Goal: Transaction & Acquisition: Purchase product/service

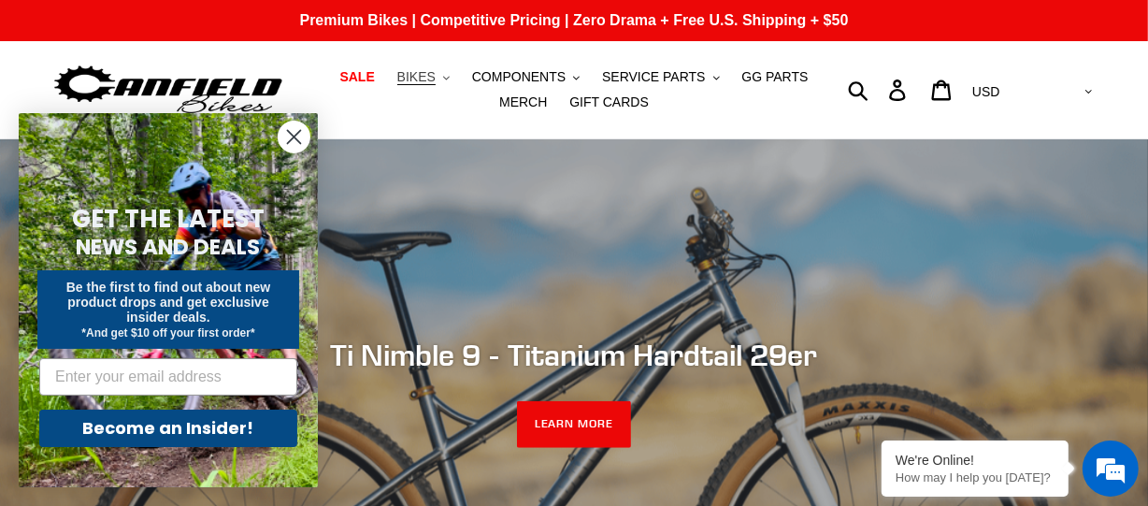
click at [395, 85] on button "BIKES .cls-1{fill:#231f20}" at bounding box center [423, 76] width 71 height 25
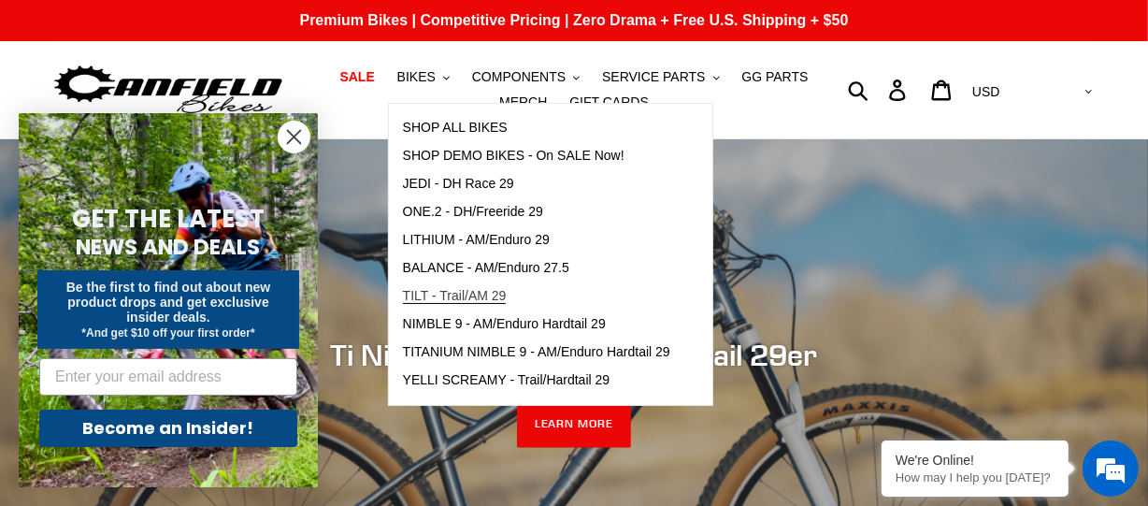
click at [469, 297] on span "TILT - Trail/AM 29" at bounding box center [455, 296] width 104 height 16
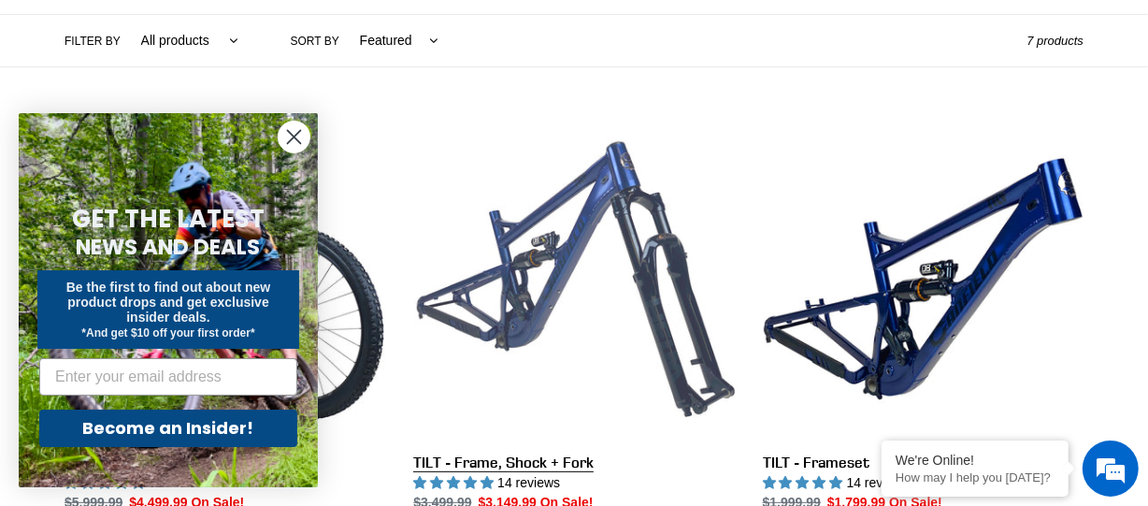
scroll to position [467, 0]
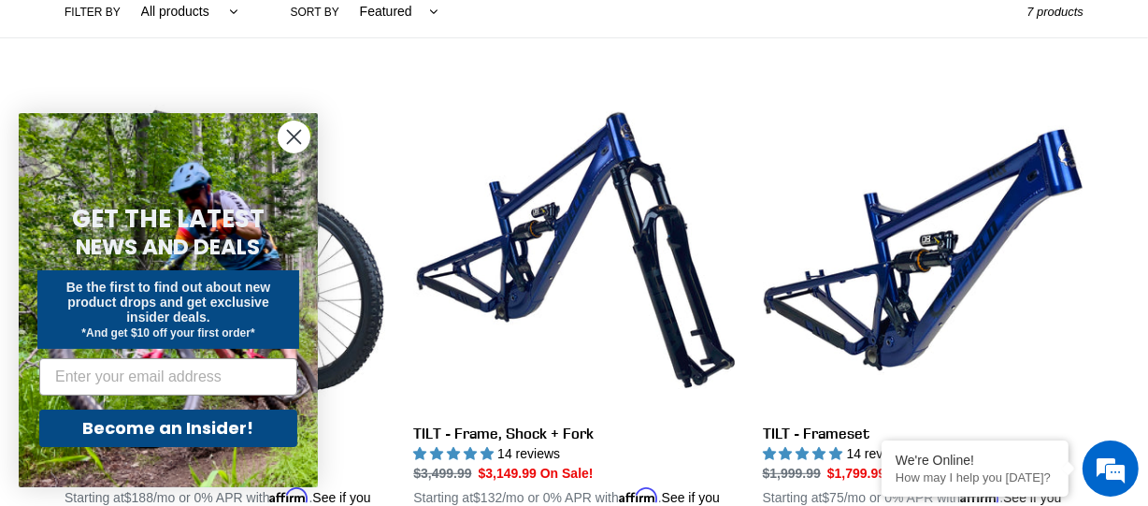
click at [284, 141] on circle "Close dialog" at bounding box center [294, 137] width 31 height 31
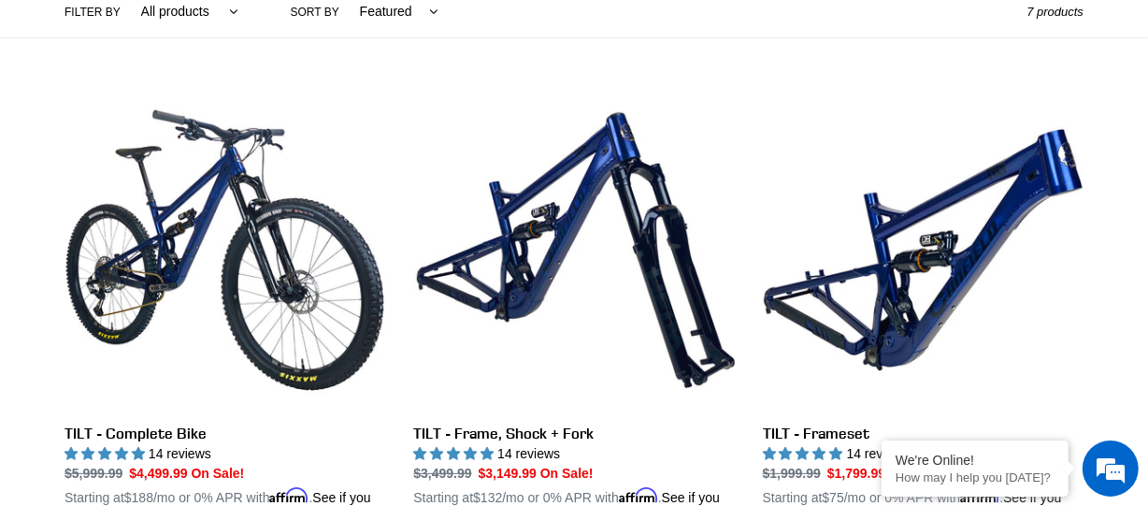
scroll to position [0, 0]
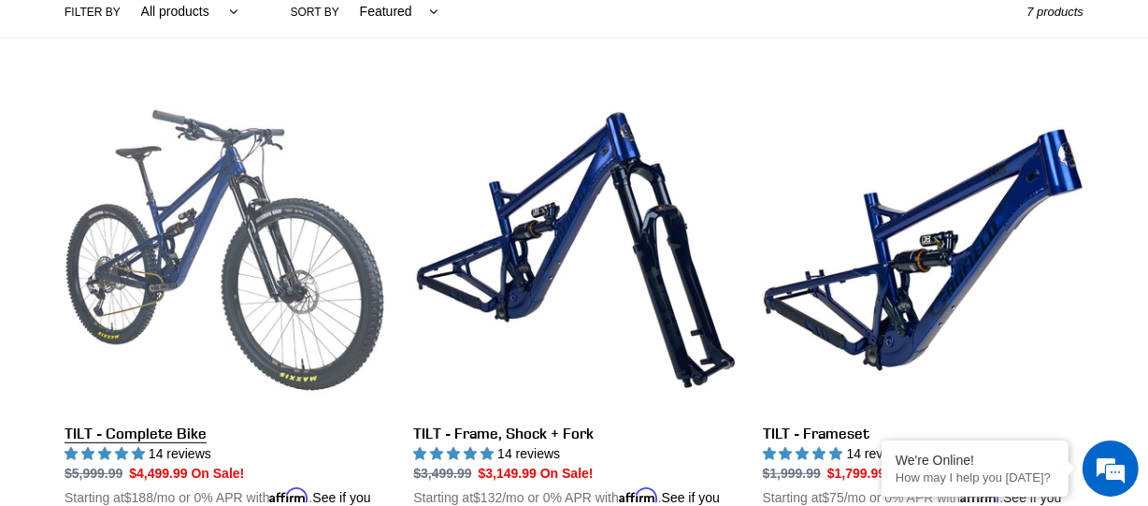
click at [231, 315] on link "TILT - Complete Bike" at bounding box center [224, 308] width 321 height 437
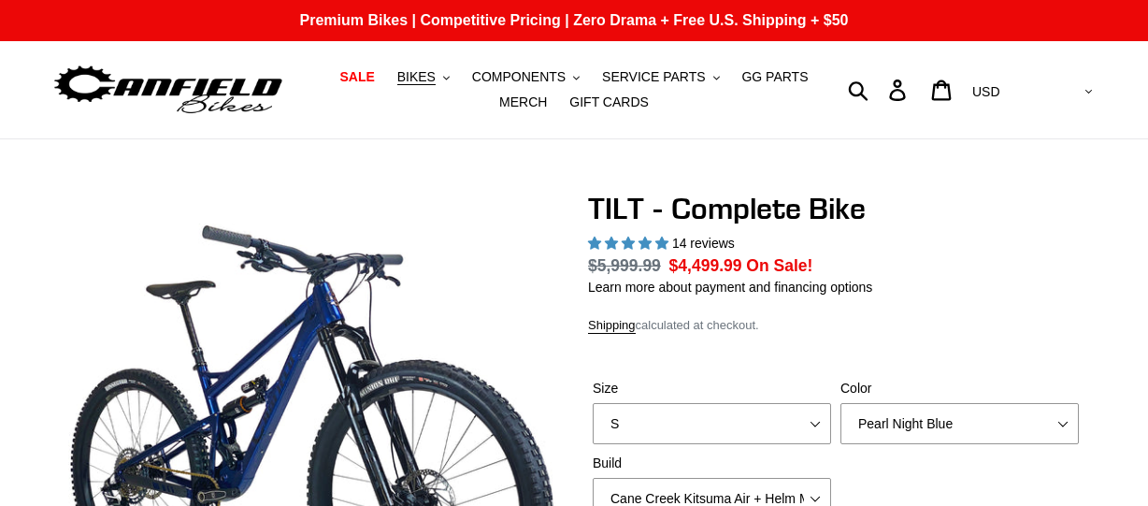
select select "highest-rating"
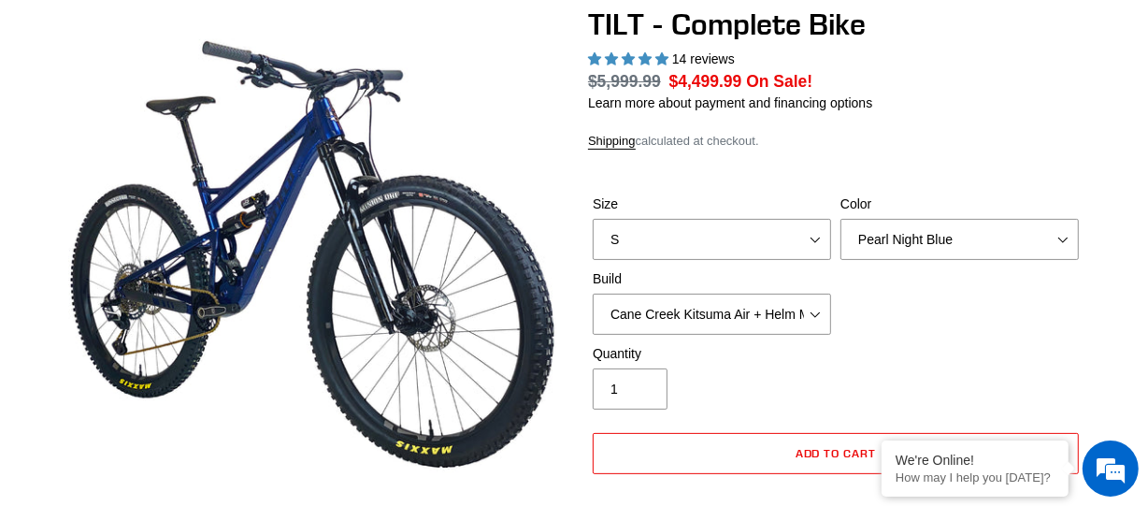
scroll to position [186, 0]
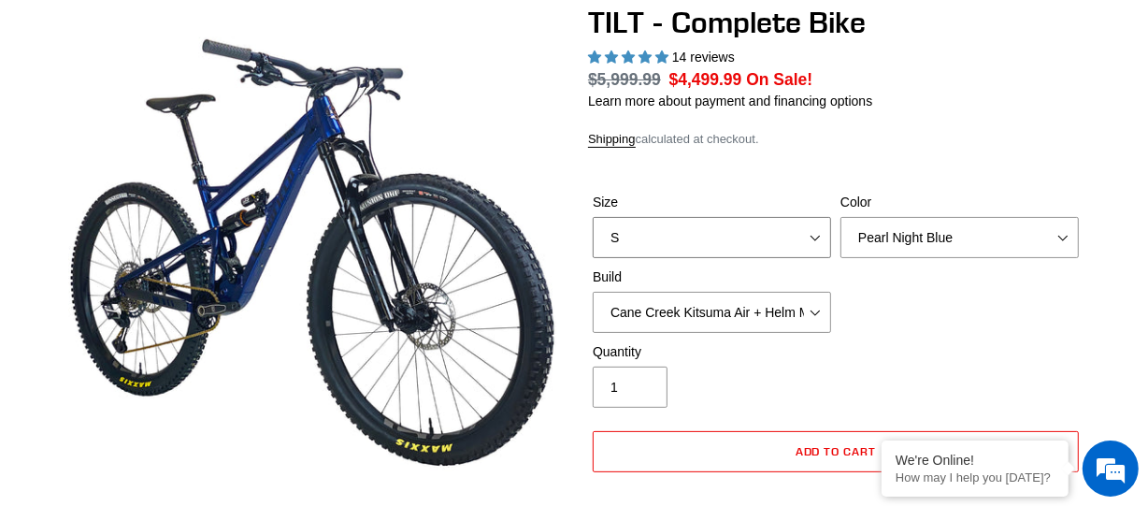
click at [682, 228] on select "S M L" at bounding box center [712, 237] width 238 height 41
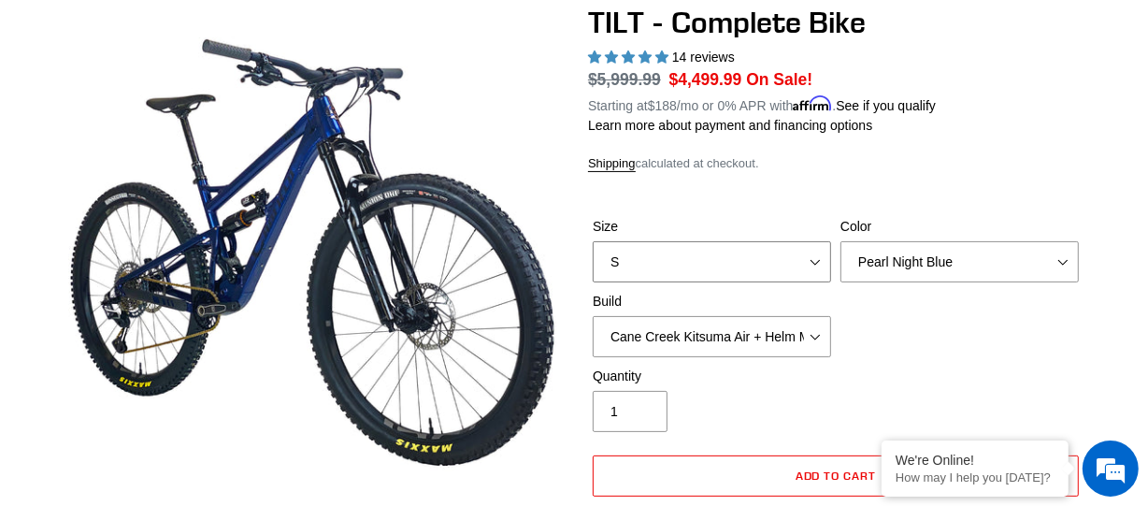
select select "M"
click at [593, 241] on select "S M L" at bounding box center [712, 261] width 238 height 41
click at [977, 241] on select "Pearl Night Blue Stealth Silver Raw" at bounding box center [959, 261] width 238 height 41
click at [840, 241] on select "Pearl Night Blue Stealth Silver Raw" at bounding box center [959, 261] width 238 height 41
drag, startPoint x: 978, startPoint y: 249, endPoint x: 976, endPoint y: 260, distance: 11.4
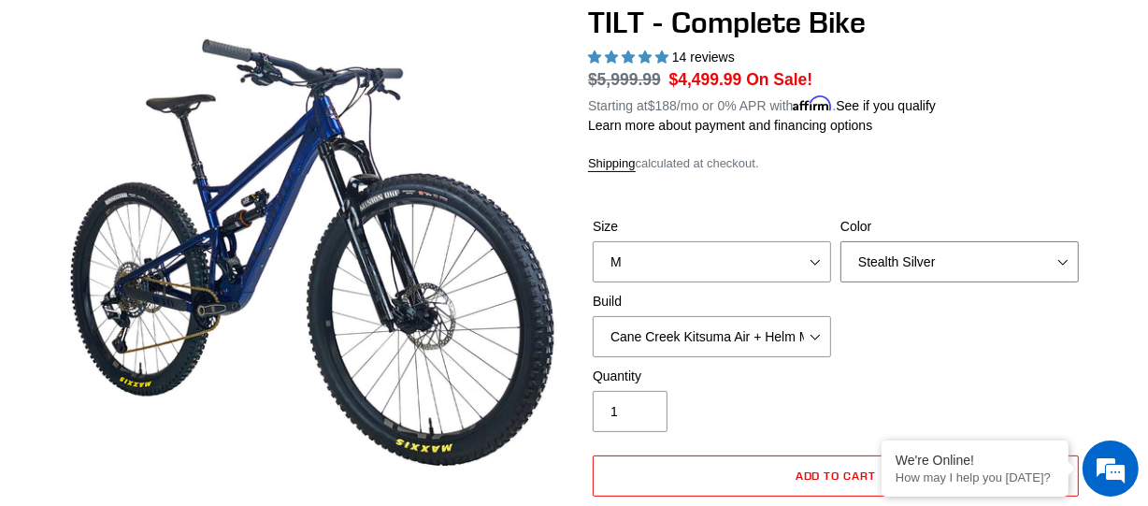
click at [978, 249] on select "Pearl Night Blue Stealth Silver Raw" at bounding box center [959, 261] width 238 height 41
select select "Pearl Night Blue"
click at [840, 241] on select "Pearl Night Blue Stealth Silver Raw" at bounding box center [959, 261] width 238 height 41
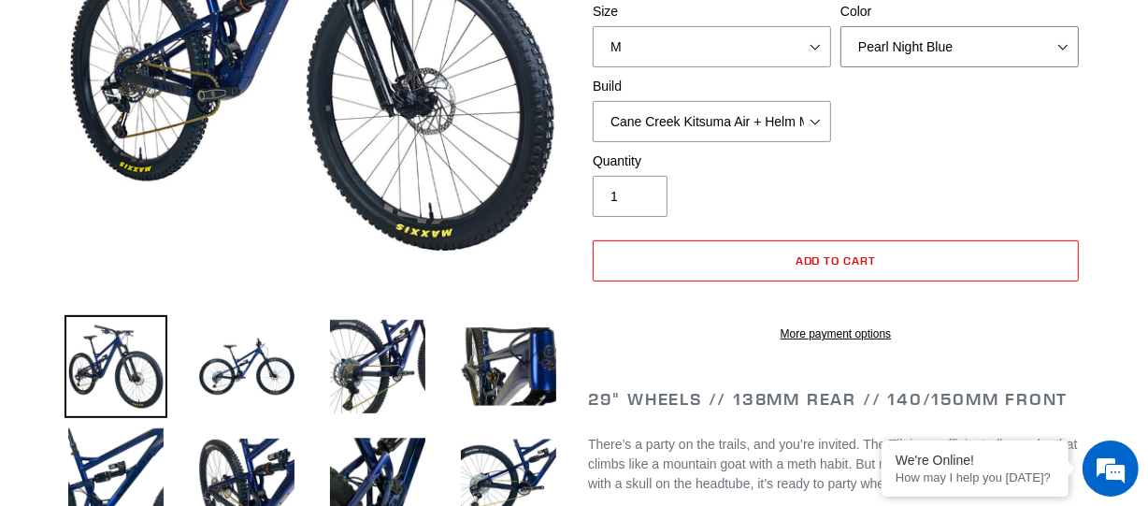
scroll to position [186, 0]
